Goal: Information Seeking & Learning: Learn about a topic

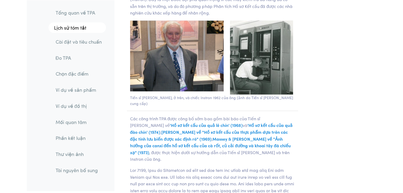
scroll to position [1106, 0]
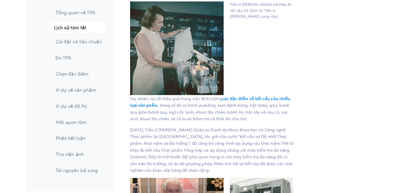
click at [87, 40] on font "Cài đặt và tiêu chuẩn" at bounding box center [78, 41] width 46 height 7
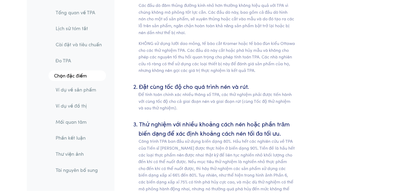
scroll to position [2438, 0]
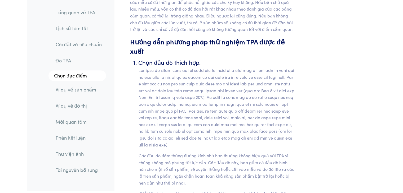
click at [70, 15] on font "Tổng quan về TPA" at bounding box center [74, 12] width 39 height 7
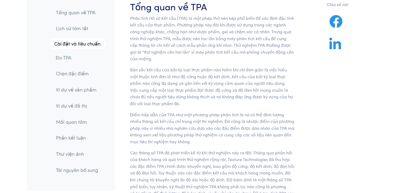
scroll to position [62, 0]
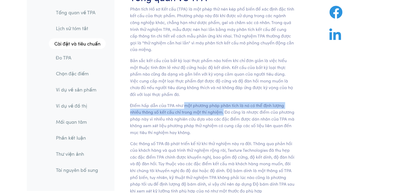
drag, startPoint x: 184, startPoint y: 106, endPoint x: 222, endPoint y: 113, distance: 38.8
click at [222, 113] on font "Điểm hấp dẫn của TPA như một phương pháp phân tích là nó có thể định lượng nhiề…" at bounding box center [212, 118] width 164 height 33
copy font "một phương pháp phân tích là nó có thể định lượng nhiều thông số kết cấu chỉ tr…"
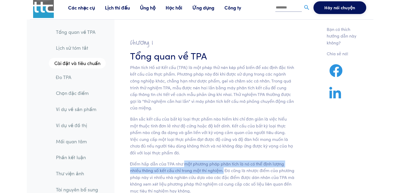
scroll to position [0, 0]
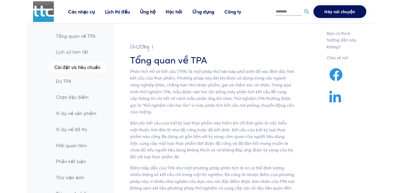
click at [242, 141] on font "Bản sắc kết cấu của bất kỳ loại thực phẩm nào hiếm khi chỉ đơn giản là việc hiể…" at bounding box center [211, 140] width 163 height 40
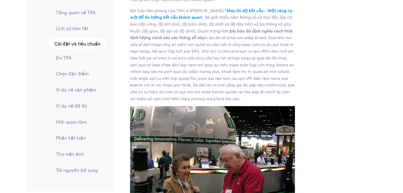
scroll to position [636, 0]
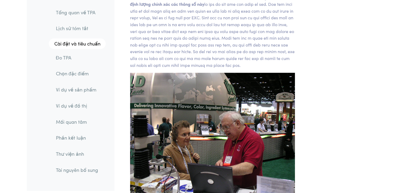
click at [70, 58] on font "Đo TPA" at bounding box center [63, 57] width 15 height 7
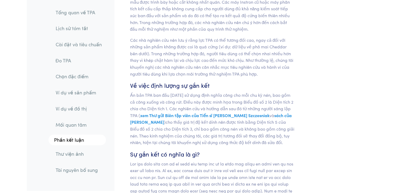
scroll to position [4572, 0]
